Goal: Entertainment & Leisure: Consume media (video, audio)

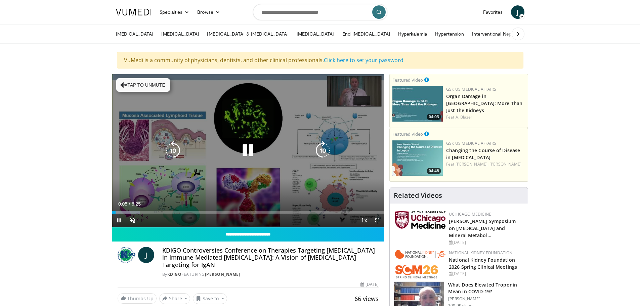
click at [325, 148] on icon "Video Player" at bounding box center [322, 150] width 19 height 19
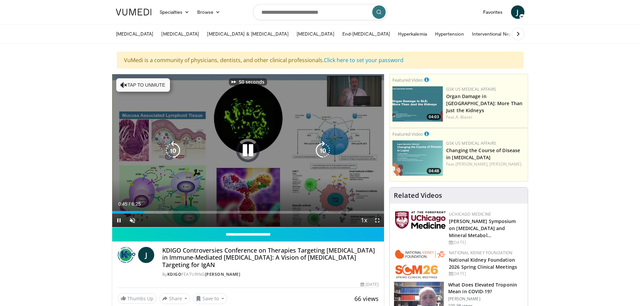
click at [325, 148] on icon "Video Player" at bounding box center [322, 150] width 19 height 19
click at [171, 151] on icon "Video Player" at bounding box center [173, 150] width 19 height 19
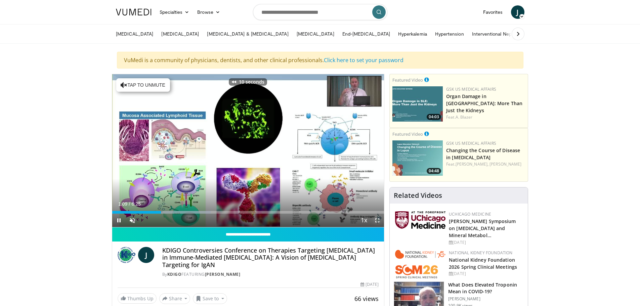
click at [376, 219] on span "Video Player" at bounding box center [377, 220] width 13 height 13
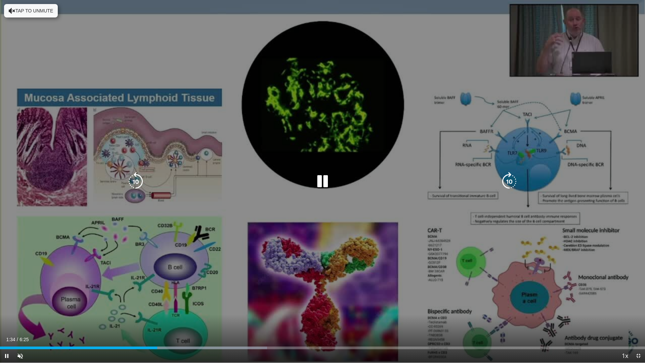
click at [135, 181] on icon "Video Player" at bounding box center [135, 181] width 19 height 19
click at [410, 259] on div "10 seconds Tap to unmute" at bounding box center [322, 181] width 645 height 362
click at [510, 184] on icon "Video Player" at bounding box center [509, 181] width 19 height 19
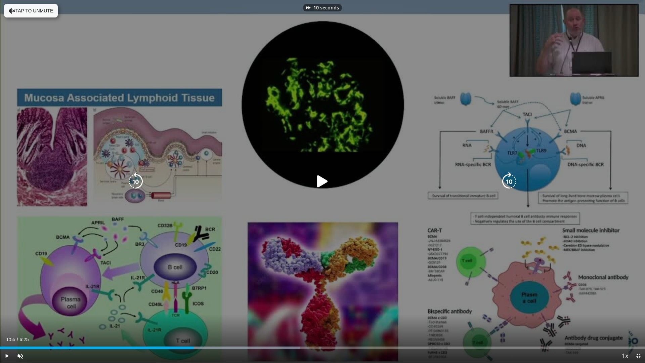
click at [510, 184] on icon "Video Player" at bounding box center [509, 181] width 19 height 19
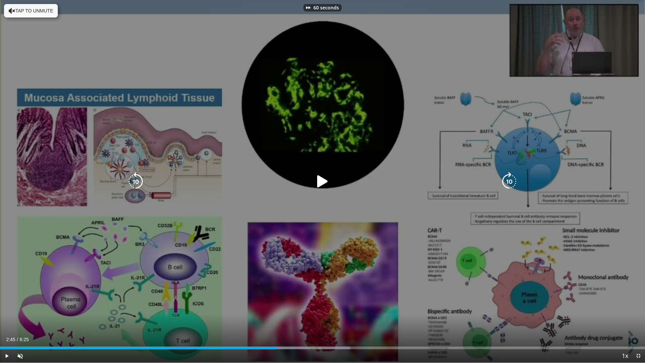
click at [510, 184] on icon "Video Player" at bounding box center [509, 181] width 19 height 19
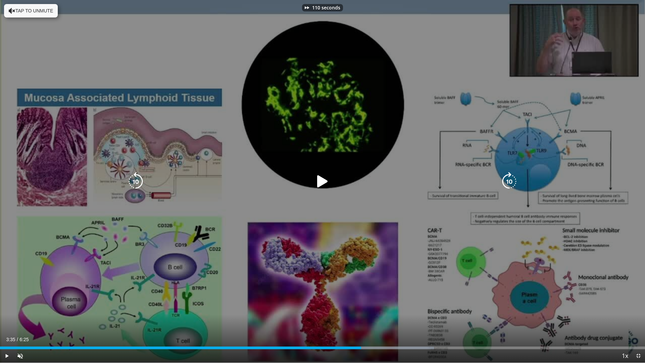
click at [510, 184] on icon "Video Player" at bounding box center [509, 181] width 19 height 19
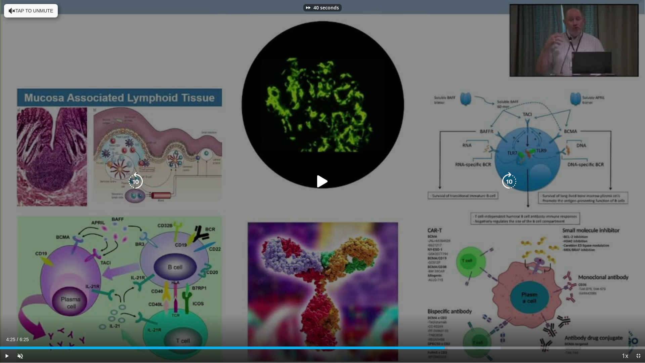
click at [510, 184] on icon "Video Player" at bounding box center [509, 181] width 19 height 19
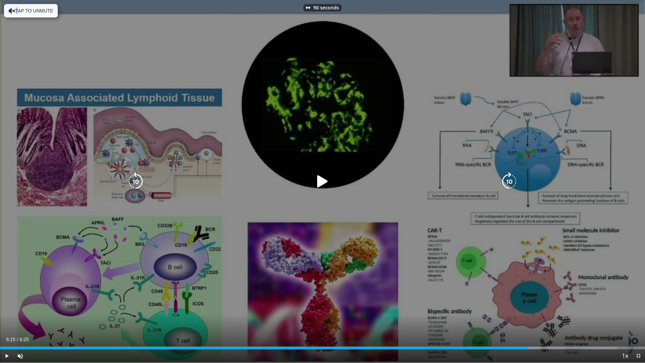
click at [510, 184] on icon "Video Player" at bounding box center [509, 181] width 19 height 19
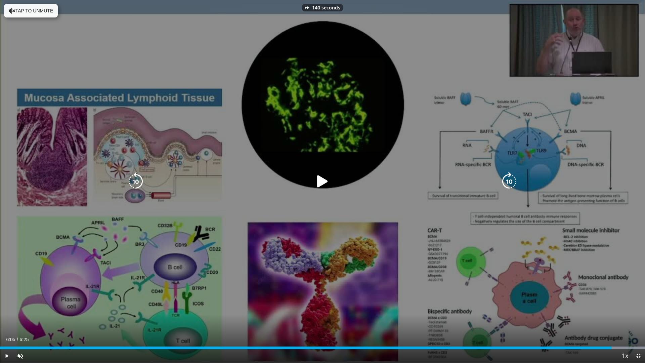
click at [510, 184] on icon "Video Player" at bounding box center [509, 181] width 19 height 19
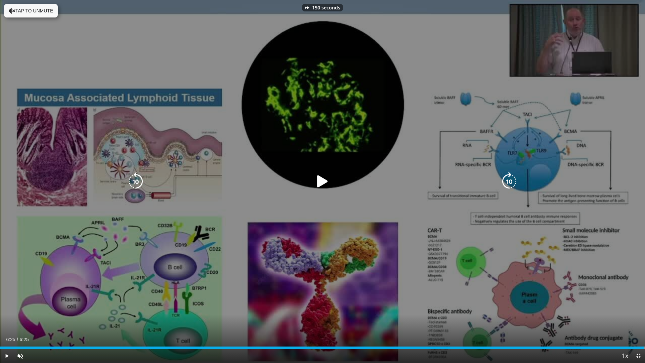
click at [510, 184] on icon "Video Player" at bounding box center [509, 181] width 19 height 19
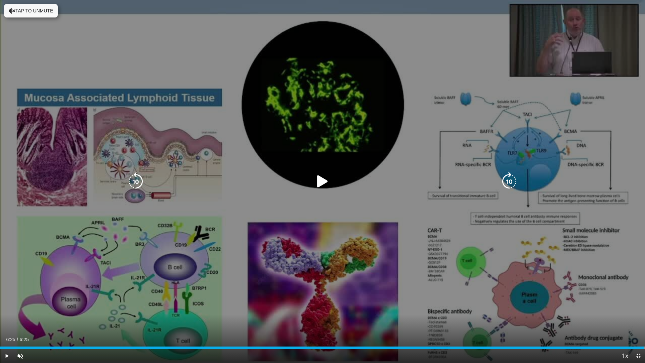
click at [510, 184] on icon "Video Player" at bounding box center [509, 181] width 19 height 19
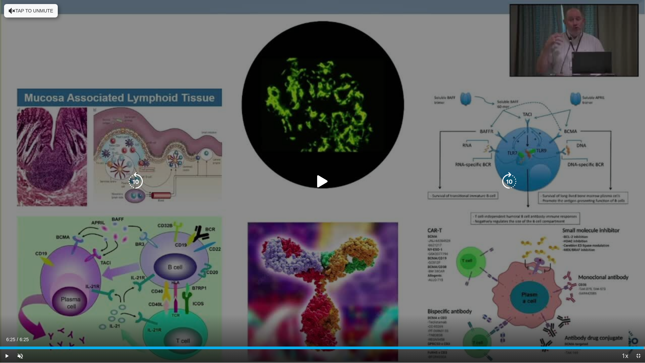
click at [510, 184] on icon "Video Player" at bounding box center [509, 181] width 19 height 19
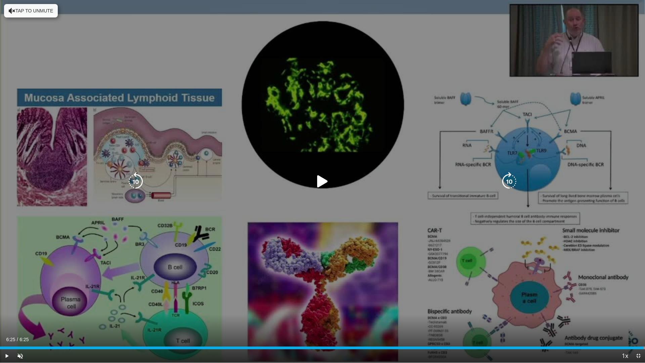
click at [510, 184] on icon "Video Player" at bounding box center [509, 181] width 19 height 19
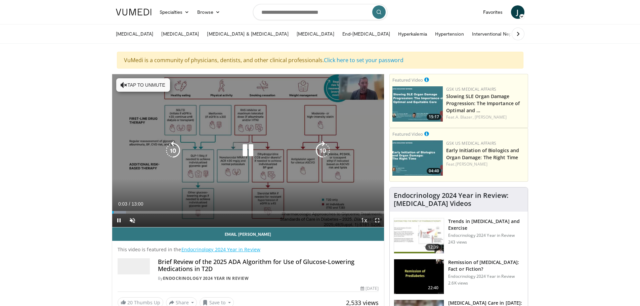
click at [324, 149] on icon "Video Player" at bounding box center [322, 150] width 19 height 19
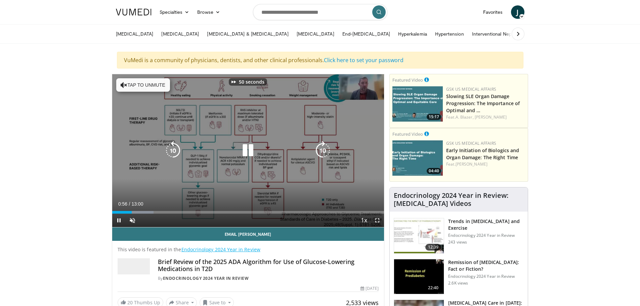
click at [324, 149] on icon "Video Player" at bounding box center [322, 150] width 19 height 19
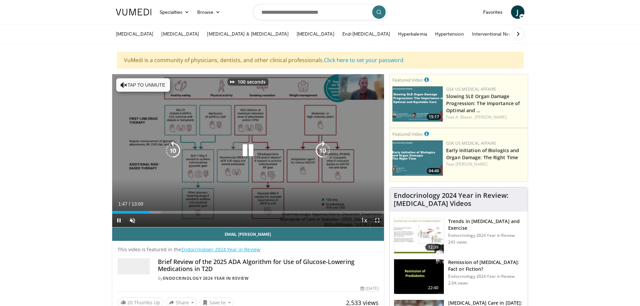
click at [324, 149] on icon "Video Player" at bounding box center [322, 150] width 19 height 19
